Goal: Check status: Check status

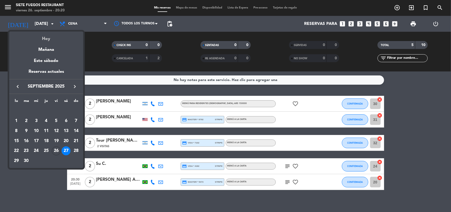
drag, startPoint x: 0, startPoint y: 0, endPoint x: 48, endPoint y: 41, distance: 62.9
click at [48, 41] on div "Hoy" at bounding box center [46, 36] width 74 height 11
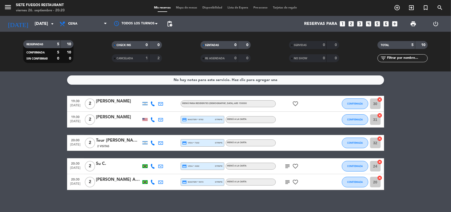
type input "[DATE]"
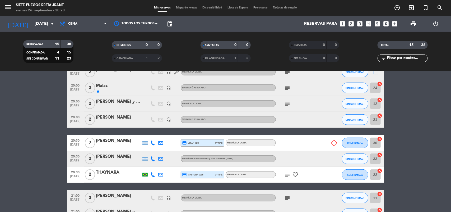
scroll to position [132, 0]
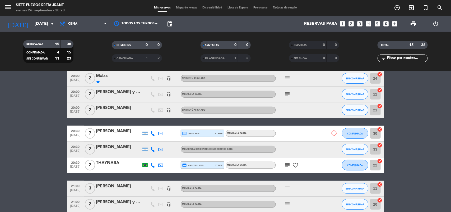
click at [192, 148] on span "Menú para Residentes [DEMOGRAPHIC_DATA]" at bounding box center [207, 149] width 51 height 2
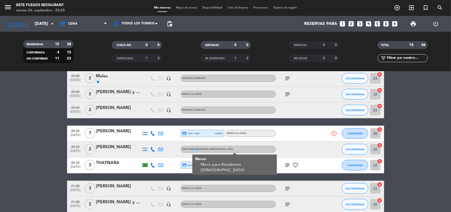
click at [192, 148] on span "Menú para Residentes [DEMOGRAPHIC_DATA]" at bounding box center [207, 149] width 51 height 2
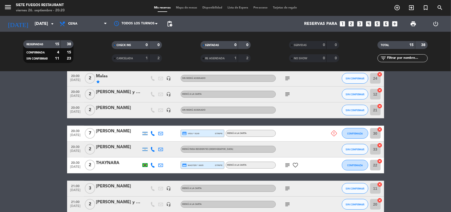
click at [53, 160] on bookings-row "19:30 [DATE] 2 Nercegna [PERSON_NAME] y [PERSON_NAME] headset_mic Menú a la car…" at bounding box center [225, 117] width 451 height 267
click at [29, 147] on bookings-row "19:30 [DATE] 2 Nercegna [PERSON_NAME] y [PERSON_NAME] headset_mic Menú a la car…" at bounding box center [225, 117] width 451 height 267
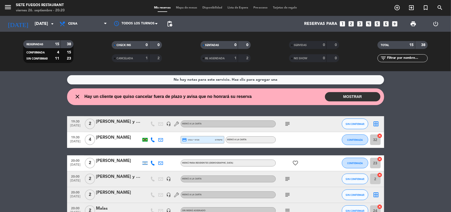
scroll to position [0, 0]
click at [66, 105] on wont-attend-reservations "close Hay un cliente que quiso cancelar fuera de plazo y avisa que no honrará s…" at bounding box center [225, 96] width 451 height 17
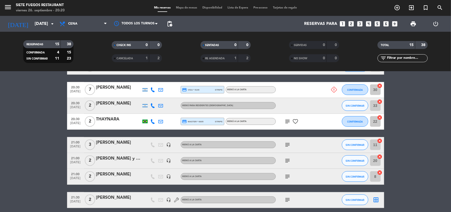
scroll to position [165, 0]
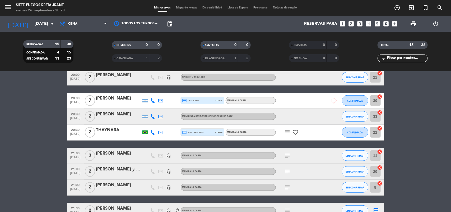
click at [145, 118] on div at bounding box center [144, 116] width 5 height 3
click at [203, 115] on div "Menú para Residentes [DEMOGRAPHIC_DATA]" at bounding box center [207, 116] width 51 height 3
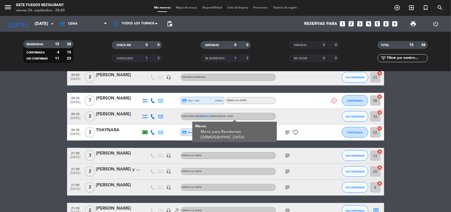
click at [203, 115] on div "Menú para Residentes [DEMOGRAPHIC_DATA]" at bounding box center [207, 116] width 51 height 3
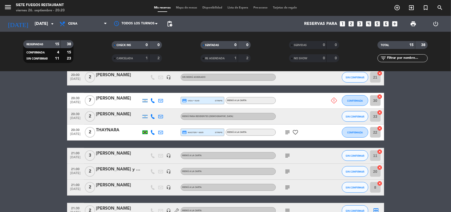
click at [144, 116] on div at bounding box center [144, 116] width 5 height 3
click at [0, 123] on bookings-row "19:30 [DATE] 2 Nercegna [PERSON_NAME] y [PERSON_NAME] headset_mic Menú a la car…" at bounding box center [225, 84] width 451 height 267
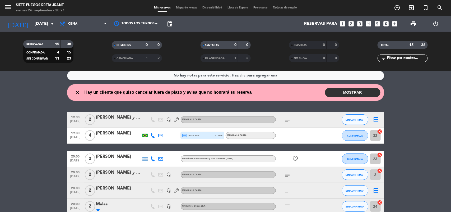
scroll to position [0, 0]
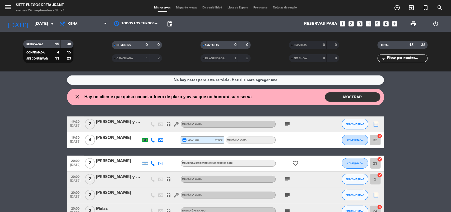
click at [102, 92] on div "close Hay un cliente que quiso cancelar fuera de plazo y avisa que no honrará s…" at bounding box center [225, 96] width 317 height 17
click at [362, 90] on div "close Hay un cliente que quiso cancelar fuera de plazo y avisa que no honrará s…" at bounding box center [225, 96] width 317 height 17
drag, startPoint x: 358, startPoint y: 104, endPoint x: 351, endPoint y: 102, distance: 6.9
click at [356, 105] on div "close Hay un cliente que quiso cancelar fuera de plazo y avisa que no honrará s…" at bounding box center [225, 96] width 317 height 17
click at [351, 102] on div "close Hay un cliente que quiso cancelar fuera de plazo y avisa que no honrará s…" at bounding box center [225, 96] width 317 height 17
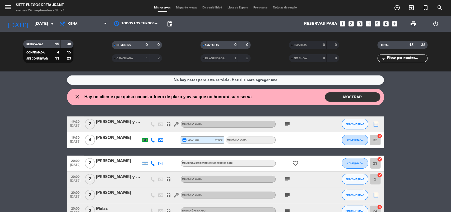
click at [349, 97] on button "MOSTRAR" at bounding box center [352, 96] width 55 height 9
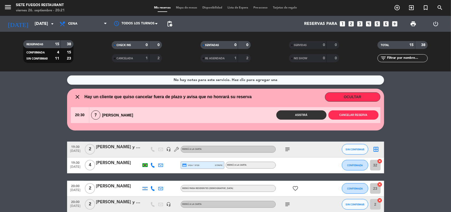
click at [349, 97] on button "OCULTAR" at bounding box center [352, 96] width 55 height 9
